Goal: Find contact information: Find contact information

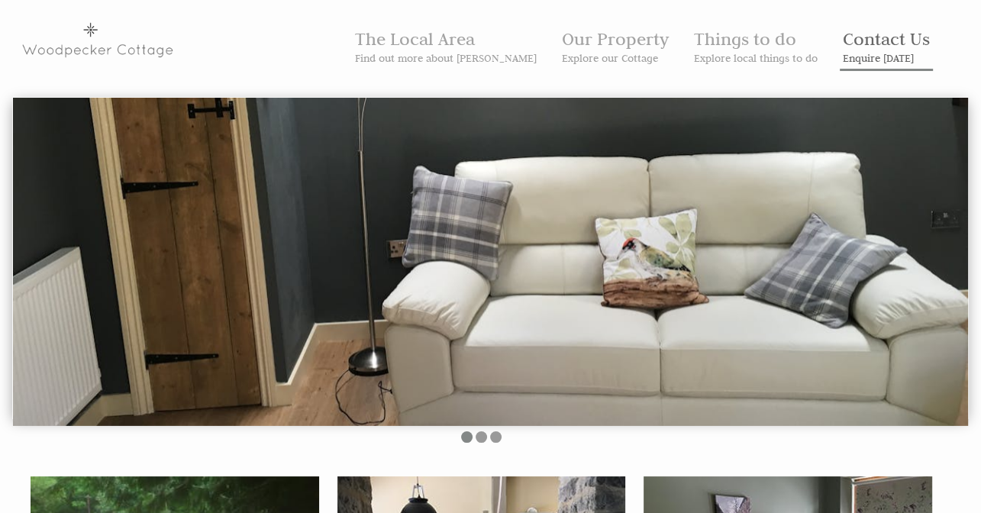
click at [838, 45] on link "Contact Us Enquire [DATE]" at bounding box center [886, 45] width 87 height 37
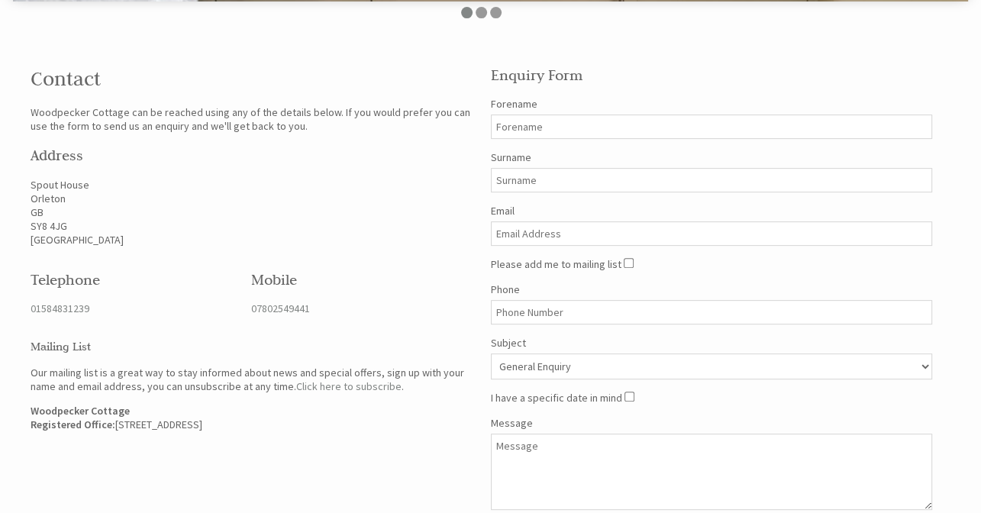
scroll to position [436, 0]
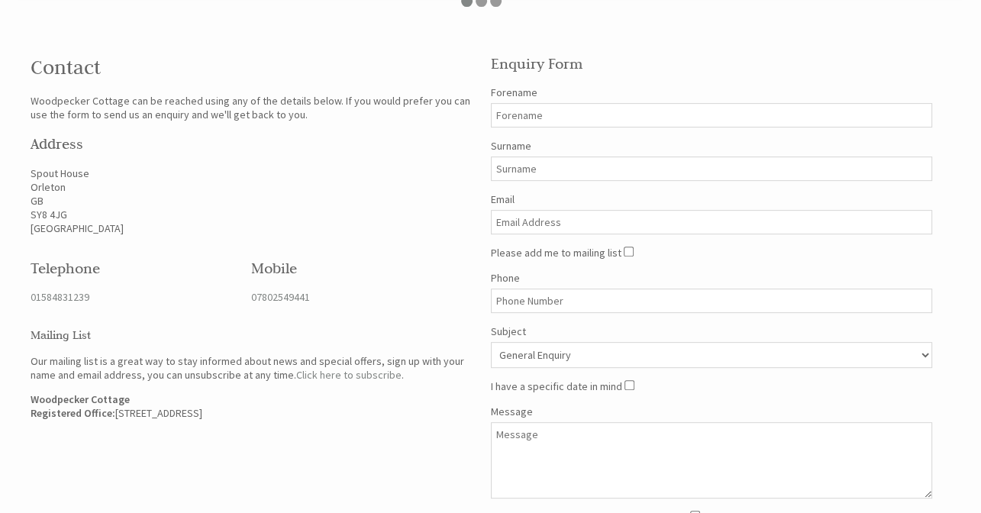
click at [251, 434] on div "Contact Woodpecker Cottage can be reached using any of the details below. If yo…" at bounding box center [481, 307] width 920 height 535
click at [159, 412] on p "Woodpecker Cottage Registered Office: [STREET_ADDRESS]" at bounding box center [252, 406] width 442 height 27
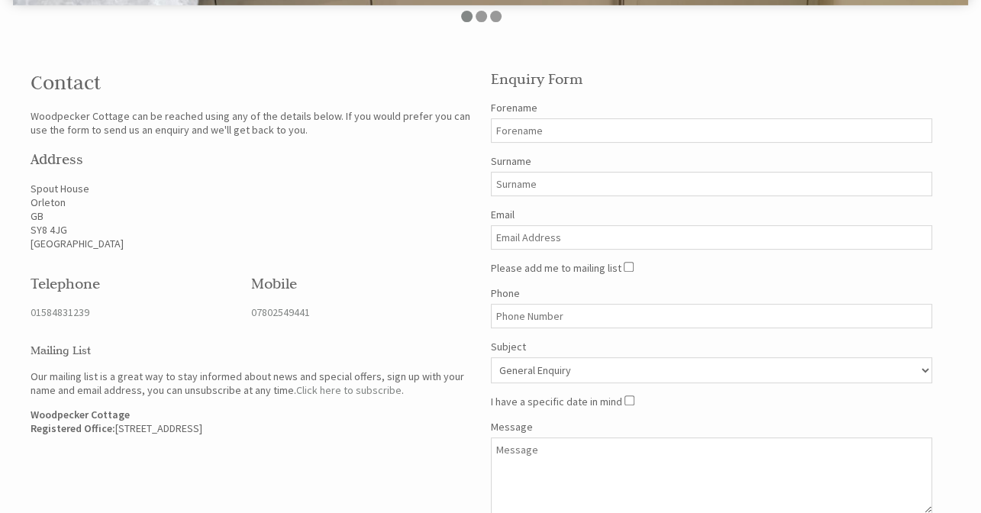
scroll to position [468, 0]
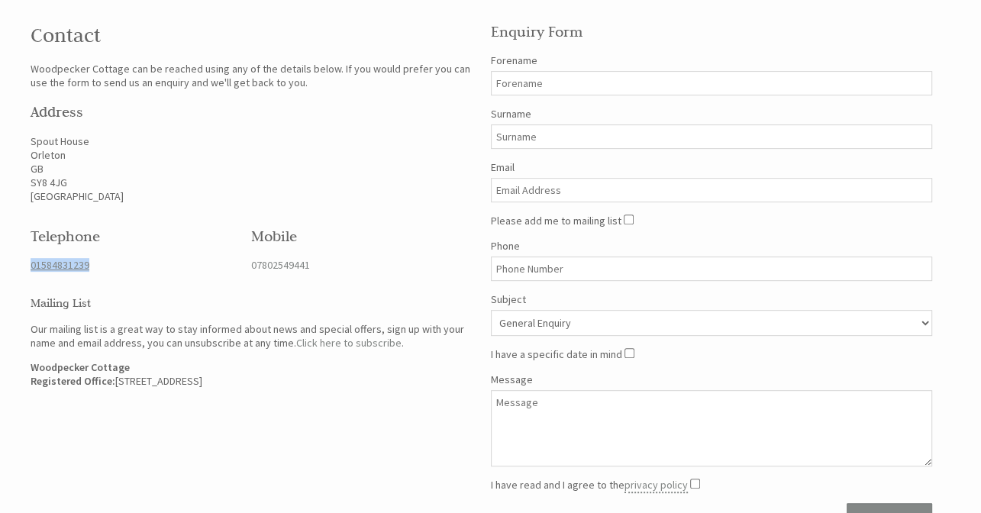
drag, startPoint x: 111, startPoint y: 260, endPoint x: 31, endPoint y: 264, distance: 80.3
click at [31, 264] on p "01584831239" at bounding box center [132, 265] width 202 height 14
copy link "01584831239"
click at [136, 273] on div "Telephone 01584831239" at bounding box center [131, 249] width 221 height 70
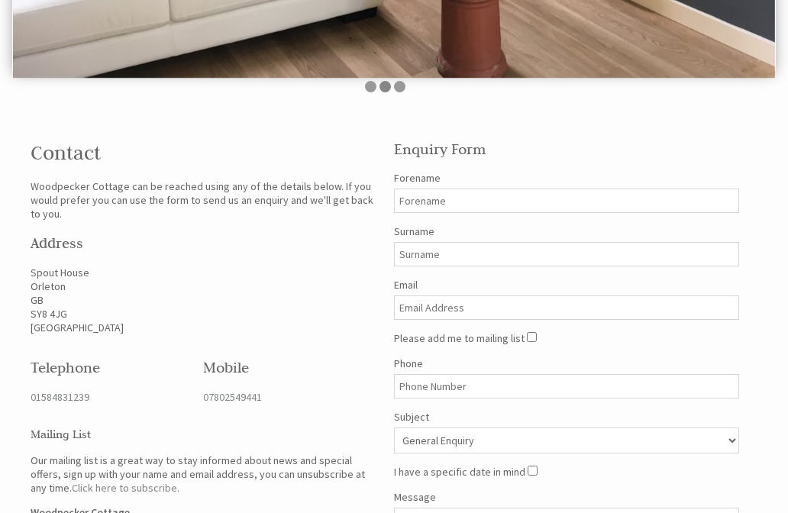
scroll to position [331, 0]
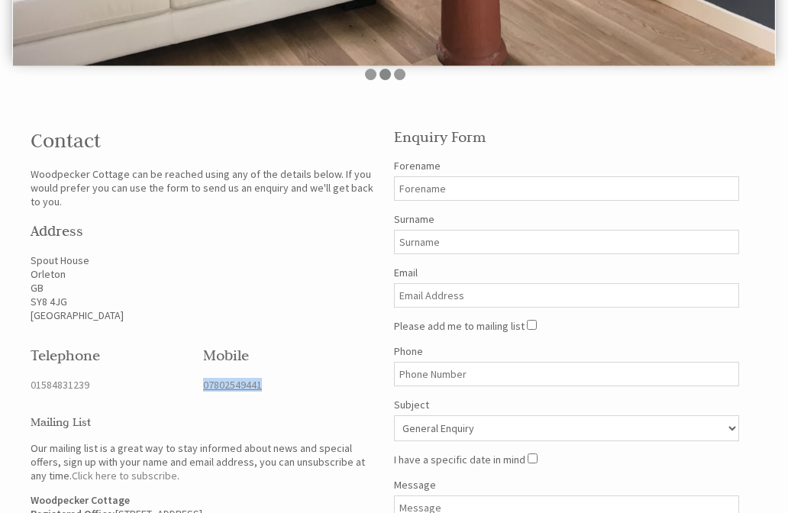
drag, startPoint x: 269, startPoint y: 387, endPoint x: 205, endPoint y: 386, distance: 64.2
click at [205, 386] on p "07802549441" at bounding box center [280, 385] width 154 height 14
copy link "07802549441"
click at [330, 403] on div "Contact Woodpecker Cottage can be reached using any of the details below. If yo…" at bounding box center [203, 323] width 364 height 418
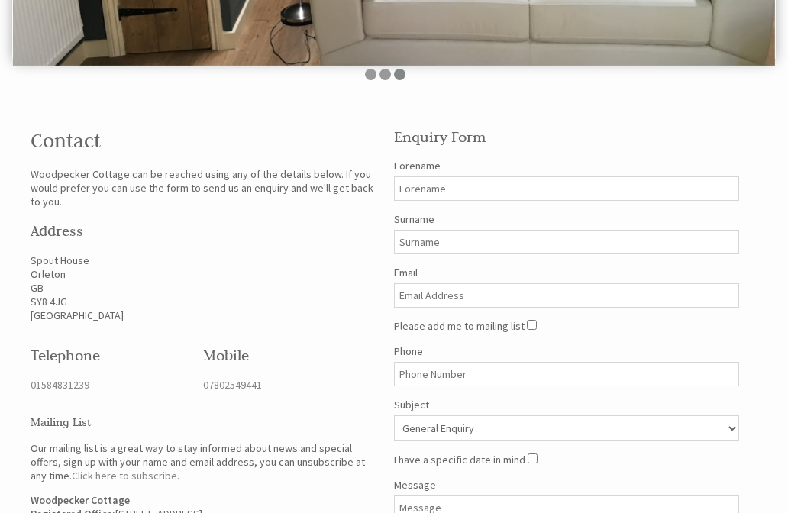
click at [146, 293] on p "[STREET_ADDRESS]" at bounding box center [203, 288] width 345 height 69
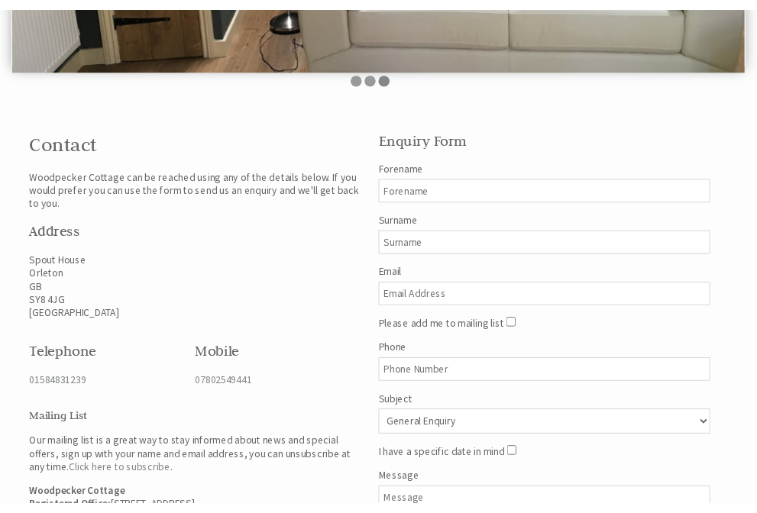
scroll to position [331, 0]
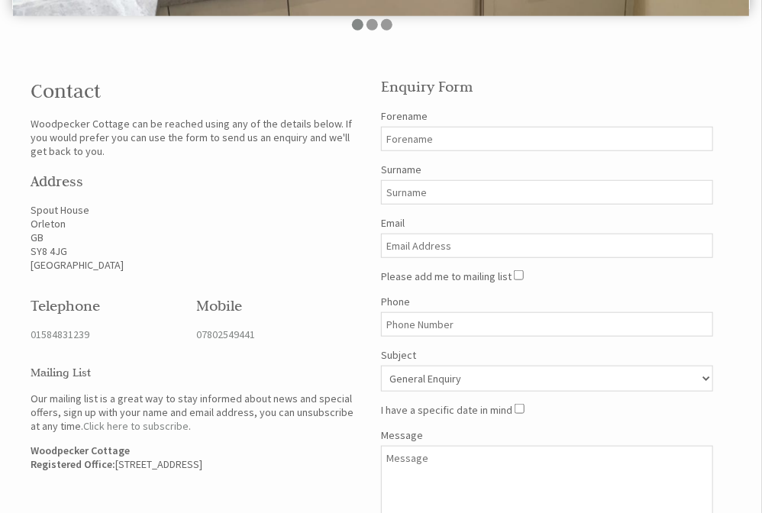
click at [168, 190] on h2 "Address" at bounding box center [197, 181] width 332 height 18
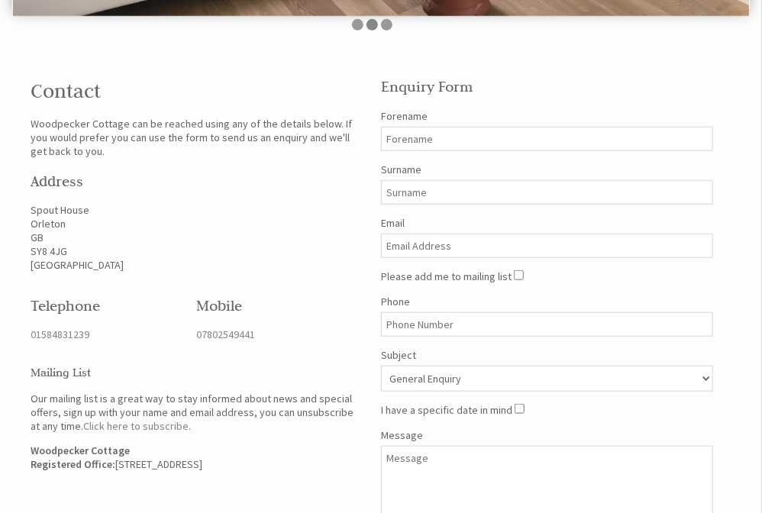
click at [266, 272] on p "[STREET_ADDRESS]" at bounding box center [197, 237] width 332 height 69
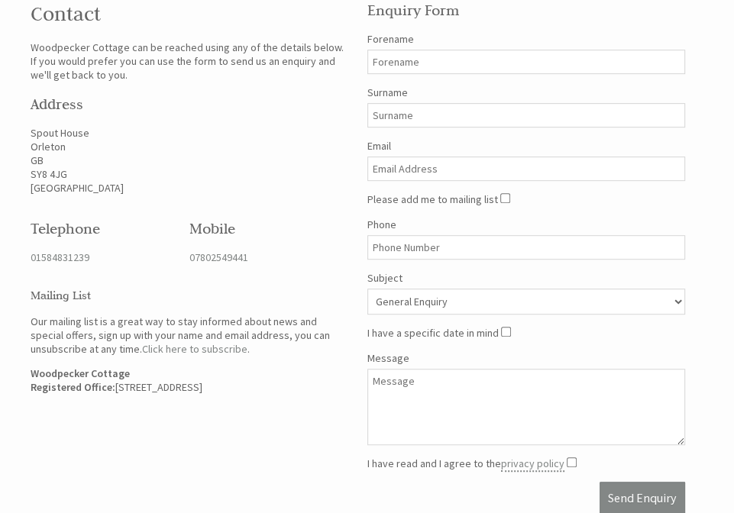
scroll to position [393, 0]
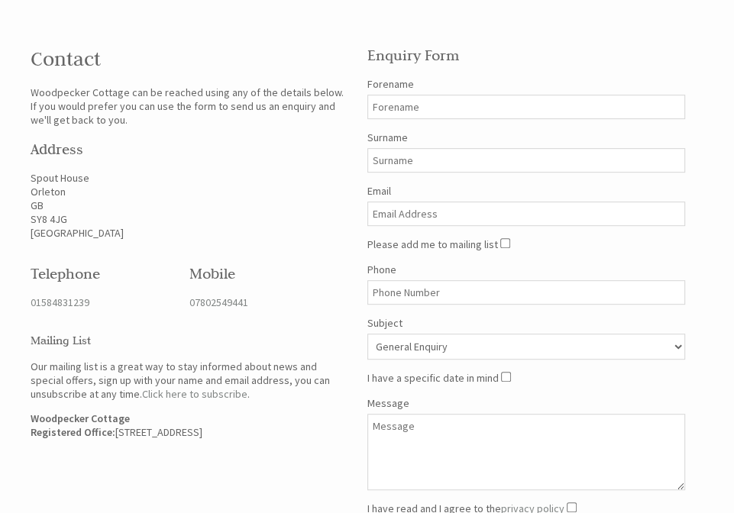
click at [95, 487] on div "Contact Woodpecker Cottage can be reached using any of the details below. If yo…" at bounding box center [357, 299] width 673 height 535
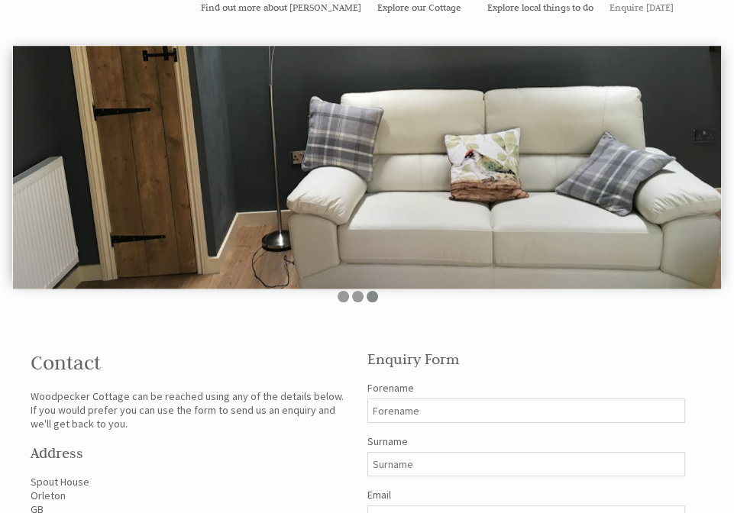
scroll to position [0, 0]
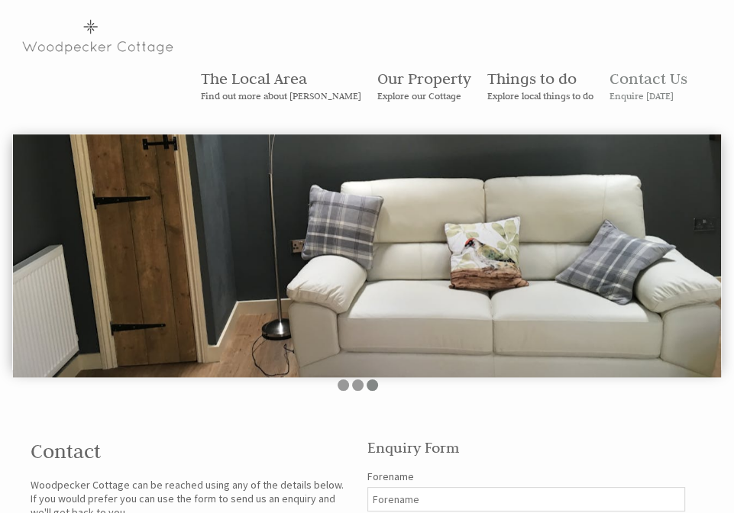
click at [174, 439] on h1 "Contact" at bounding box center [190, 451] width 319 height 24
click at [189, 439] on h1 "Contact" at bounding box center [190, 451] width 319 height 24
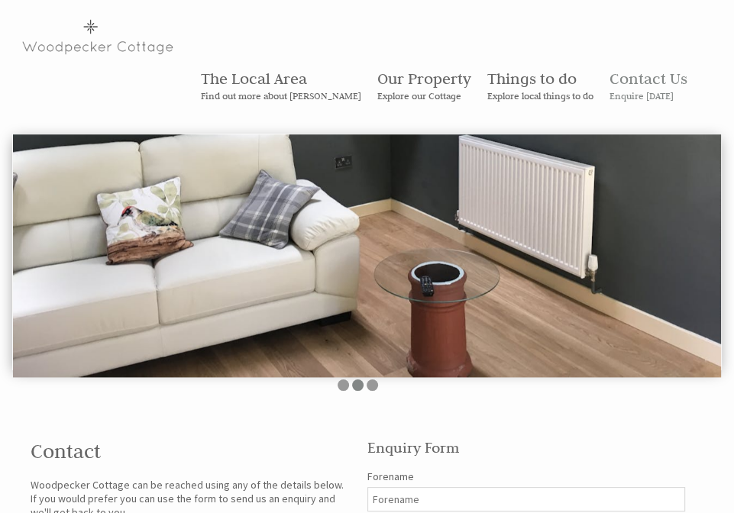
click at [166, 372] on div "The Local Area Find out more about [GEOGRAPHIC_DATA] Our Property Explore our C…" at bounding box center [367, 479] width 734 height 959
click at [184, 374] on div "The Local Area Find out more about [GEOGRAPHIC_DATA] Our Property Explore our C…" at bounding box center [367, 479] width 734 height 959
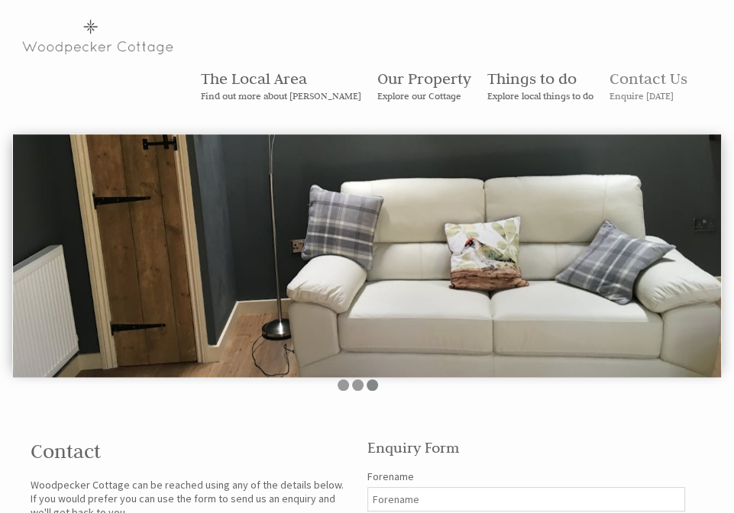
click at [204, 380] on div "The Local Area Find out more about [GEOGRAPHIC_DATA] Our Property Explore our C…" at bounding box center [367, 479] width 734 height 959
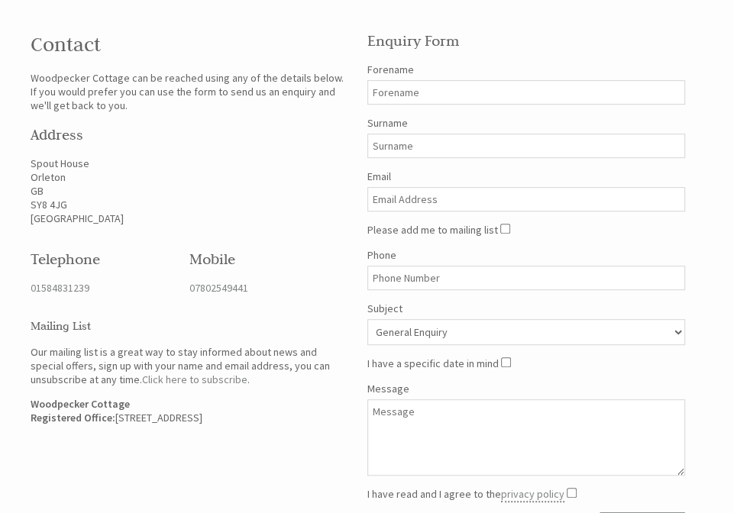
scroll to position [432, 0]
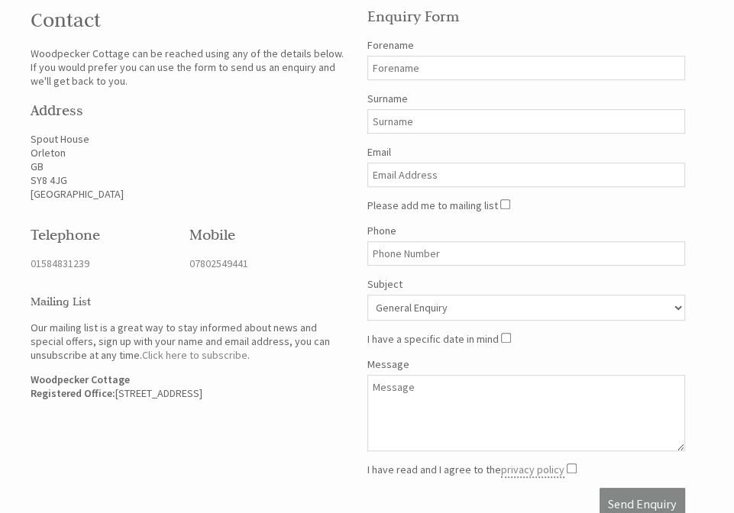
click at [164, 383] on div "Contact Woodpecker Cottage can be reached using any of the details below. If yo…" at bounding box center [357, 260] width 673 height 535
click at [186, 390] on div "Contact Woodpecker Cottage can be reached using any of the details below. If yo…" at bounding box center [357, 260] width 673 height 535
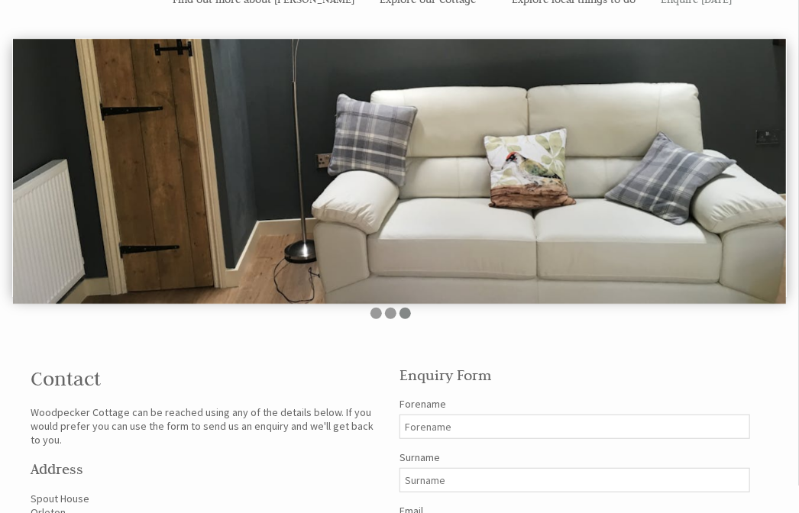
scroll to position [0, 0]
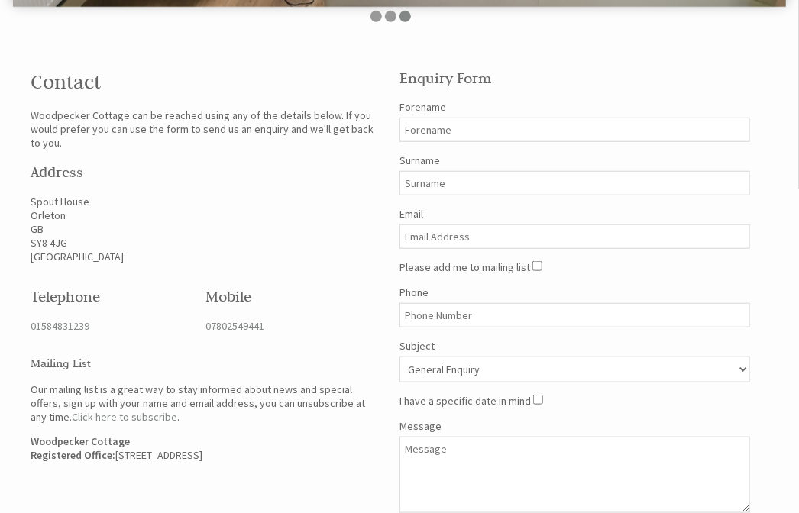
scroll to position [395, 0]
click at [164, 460] on div "Contact Woodpecker Cottage can be reached using any of the details below. If yo…" at bounding box center [390, 322] width 738 height 535
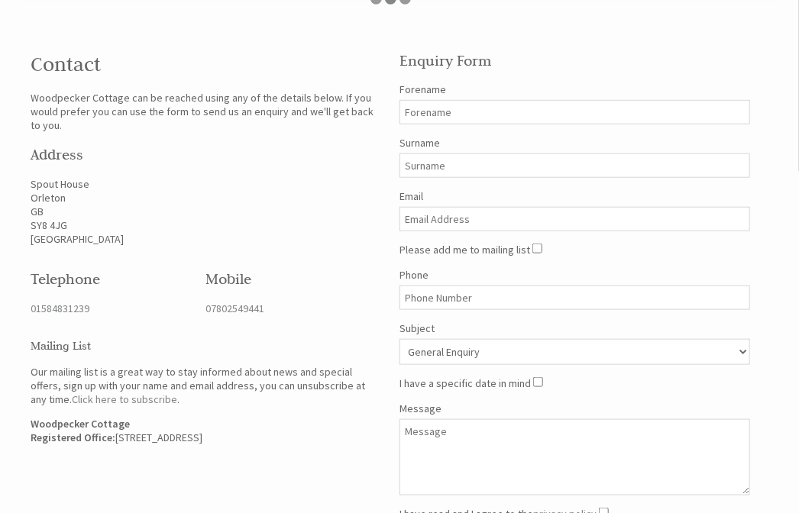
scroll to position [413, 0]
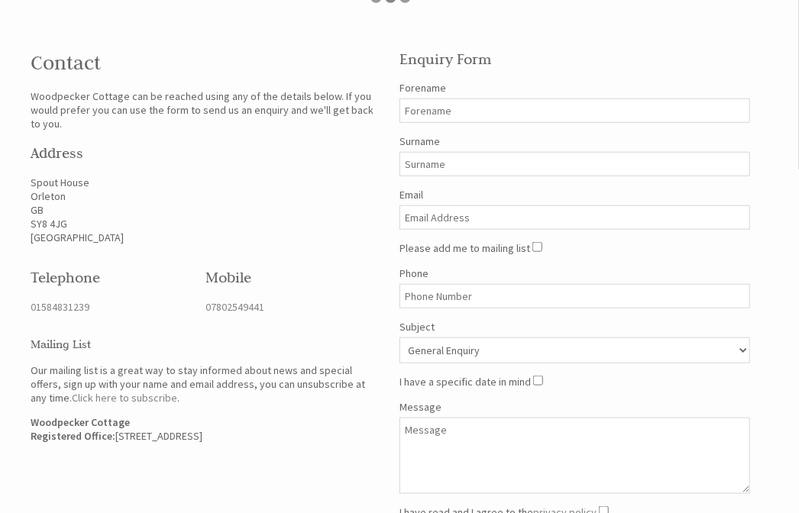
click at [147, 440] on div "Contact Woodpecker Cottage can be reached using any of the details below. If yo…" at bounding box center [390, 304] width 738 height 535
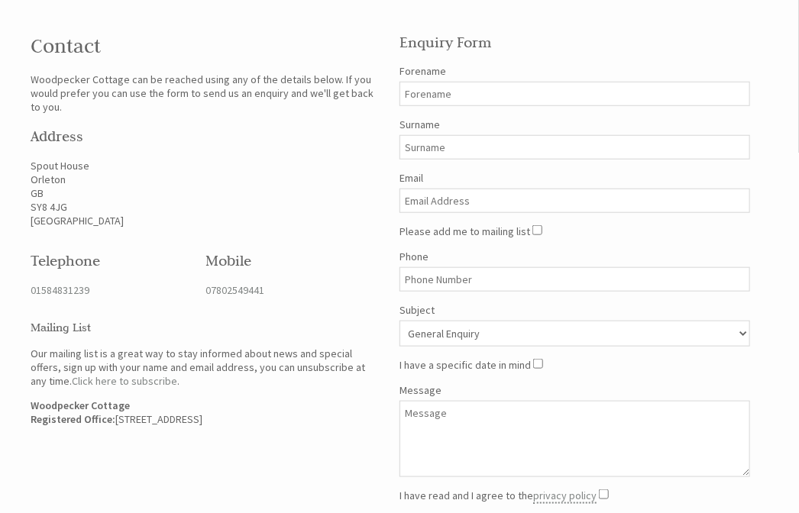
scroll to position [428, 0]
click at [188, 408] on div "Contact Woodpecker Cottage can be reached using any of the details below. If yo…" at bounding box center [390, 288] width 738 height 535
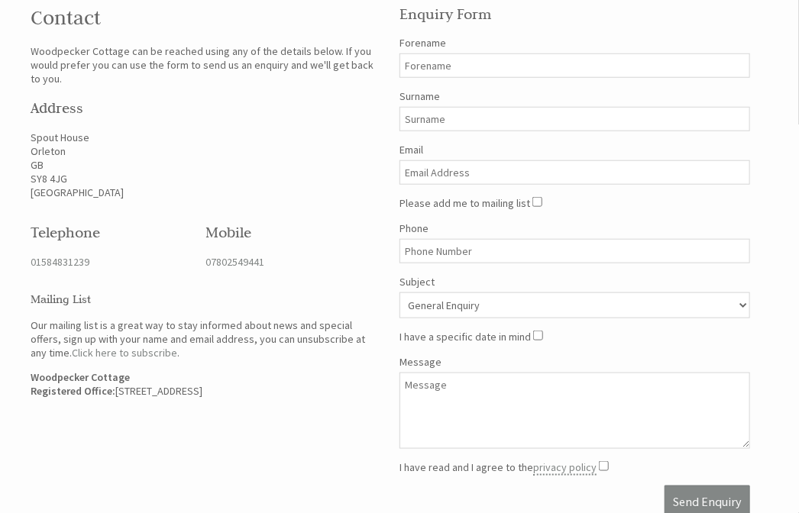
scroll to position [441, 0]
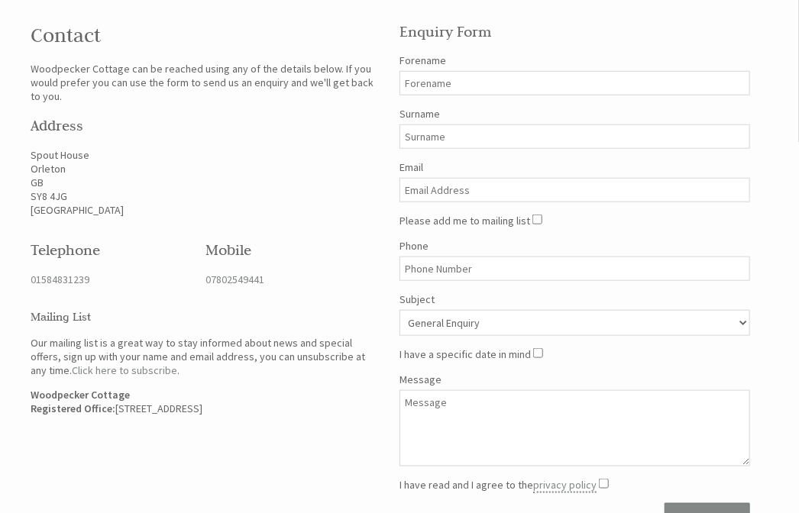
click at [280, 418] on div "Contact Woodpecker Cottage can be reached using any of the details below. If yo…" at bounding box center [390, 276] width 738 height 535
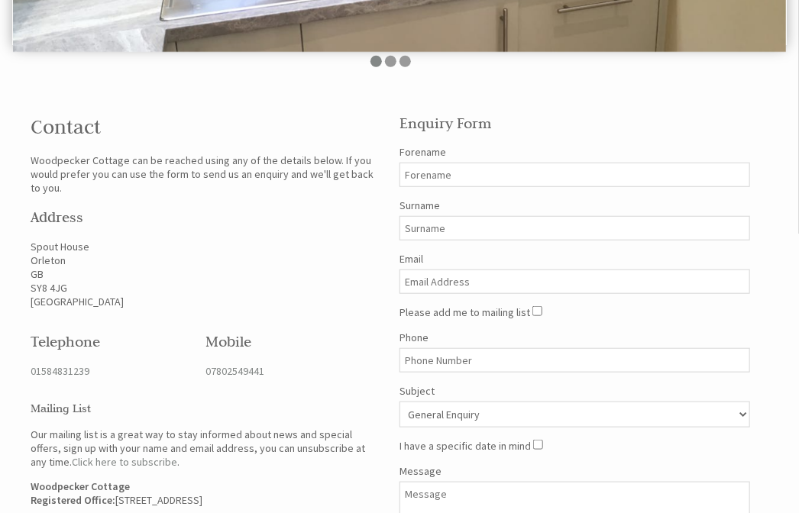
scroll to position [352, 0]
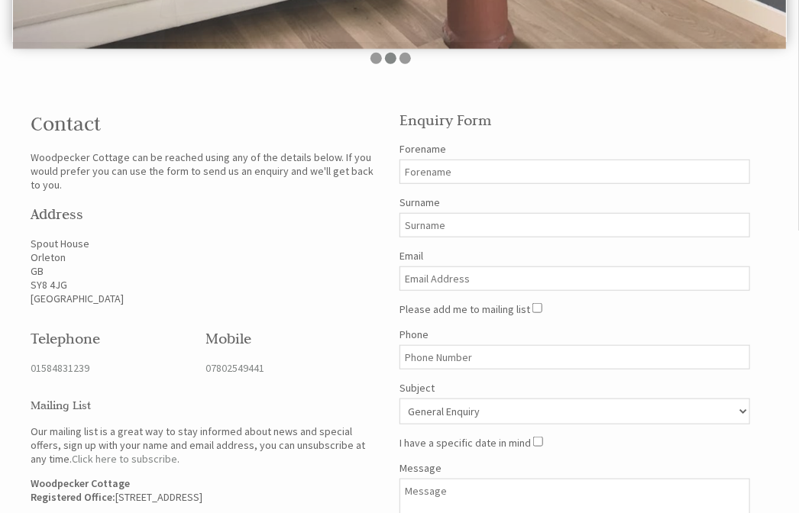
click at [148, 482] on div "Contact Woodpecker Cottage can be reached using any of the details below. If yo…" at bounding box center [390, 365] width 738 height 535
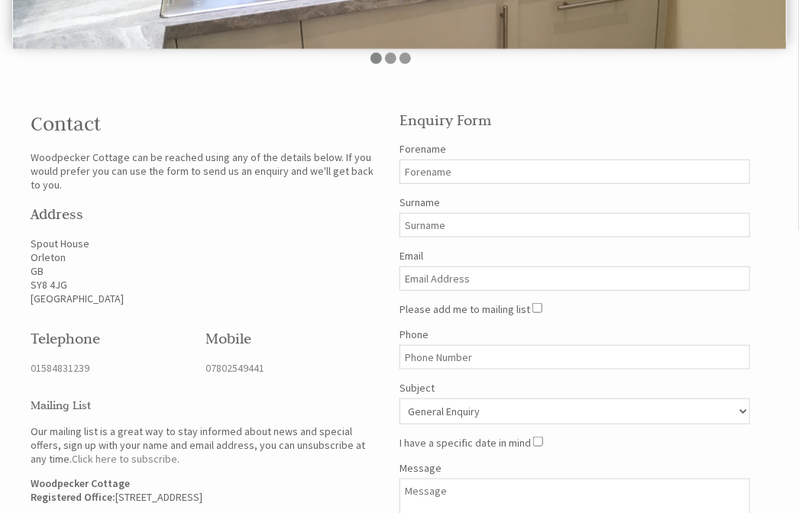
click at [196, 237] on p "[STREET_ADDRESS]" at bounding box center [206, 271] width 351 height 69
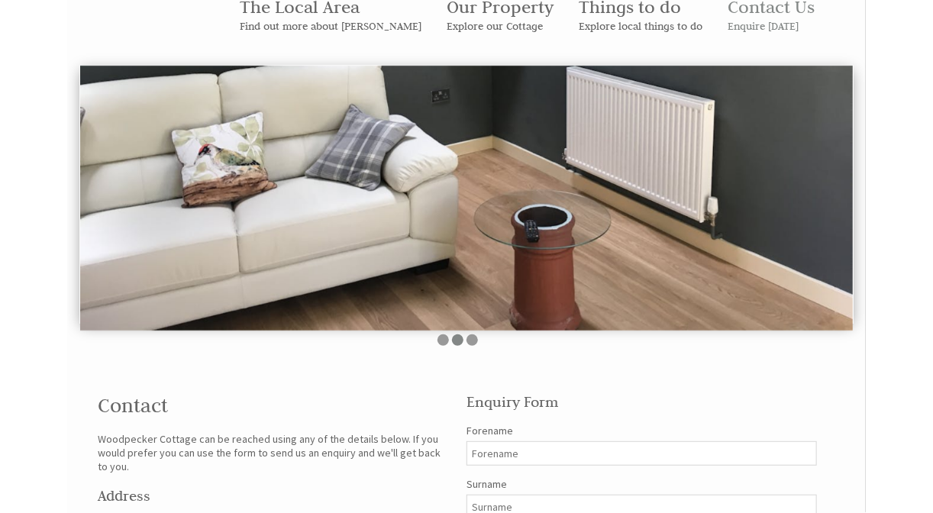
scroll to position [0, 0]
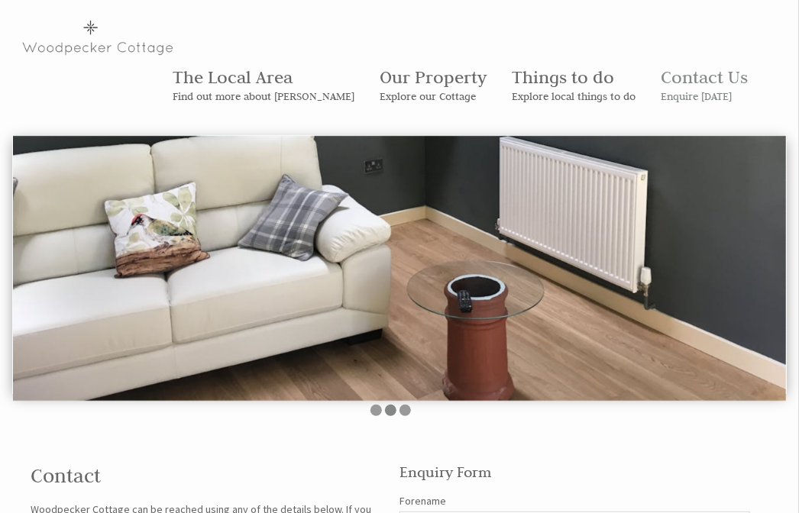
click at [217, 394] on div "The Local Area Find out more about [GEOGRAPHIC_DATA] Our Property Explore our C…" at bounding box center [399, 492] width 799 height 984
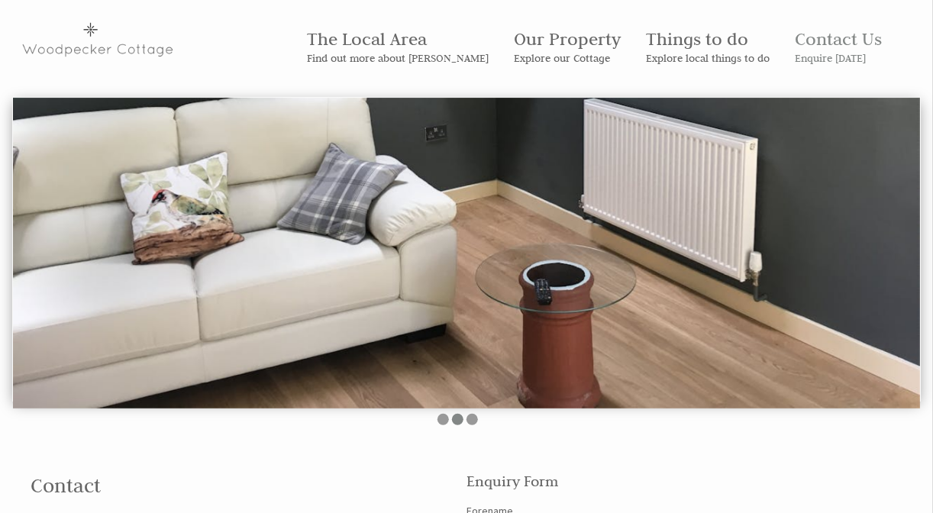
click at [108, 440] on div "The Local Area Find out more about [GEOGRAPHIC_DATA] Our Property Explore our C…" at bounding box center [466, 497] width 933 height 994
click at [151, 439] on div "The Local Area Find out more about [GEOGRAPHIC_DATA] Our Property Explore our C…" at bounding box center [466, 497] width 933 height 994
click at [248, 451] on div "The Local Area Find out more about [GEOGRAPHIC_DATA] Our Property Explore our C…" at bounding box center [466, 497] width 933 height 994
click at [221, 440] on div "The Local Area Find out more about [GEOGRAPHIC_DATA] Our Property Explore our C…" at bounding box center [466, 497] width 933 height 994
